Goal: Information Seeking & Learning: Learn about a topic

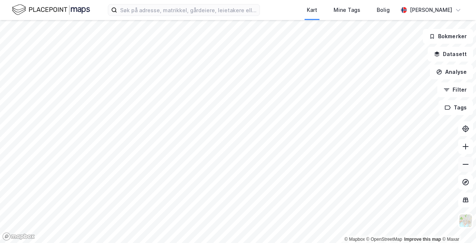
click at [464, 164] on icon at bounding box center [465, 164] width 7 height 7
click at [467, 161] on icon at bounding box center [465, 164] width 7 height 7
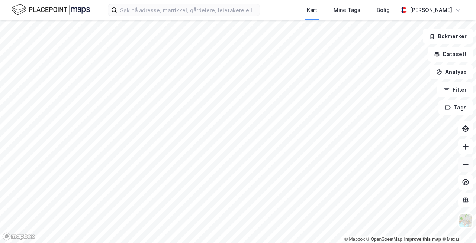
click at [467, 161] on icon at bounding box center [465, 164] width 7 height 7
click at [227, 243] on html "Kart Mine Tags [PERSON_NAME] © Mapbox © OpenStreetMap Improve this map © Maxar …" at bounding box center [238, 121] width 476 height 243
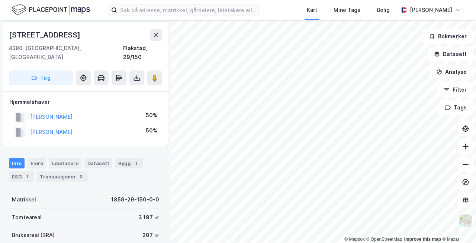
click at [350, 0] on html "Kart Mine Tags [PERSON_NAME] © Mapbox © OpenStreetMap Improve this map © Maxar …" at bounding box center [238, 121] width 476 height 243
click at [158, 37] on icon at bounding box center [156, 35] width 6 height 6
click at [152, 36] on button at bounding box center [156, 35] width 12 height 12
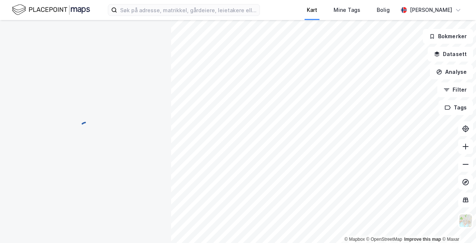
scroll to position [1, 0]
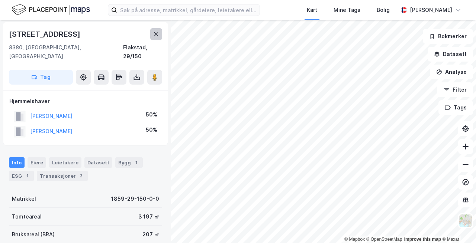
click at [154, 32] on icon at bounding box center [156, 34] width 6 height 6
